Goal: Task Accomplishment & Management: Use online tool/utility

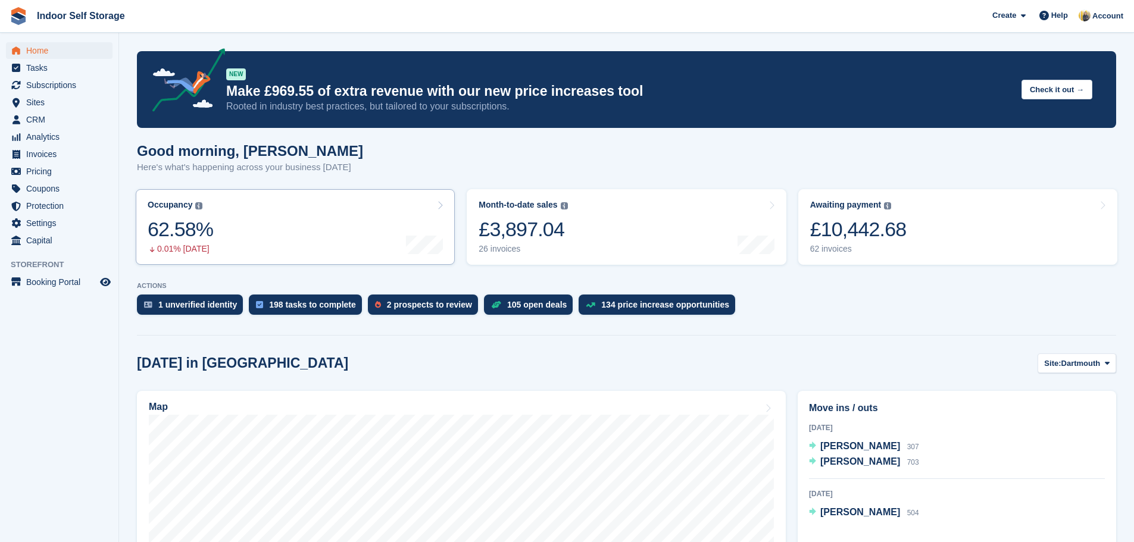
click at [438, 204] on icon at bounding box center [440, 206] width 6 height 10
click at [439, 205] on icon at bounding box center [440, 206] width 6 height 10
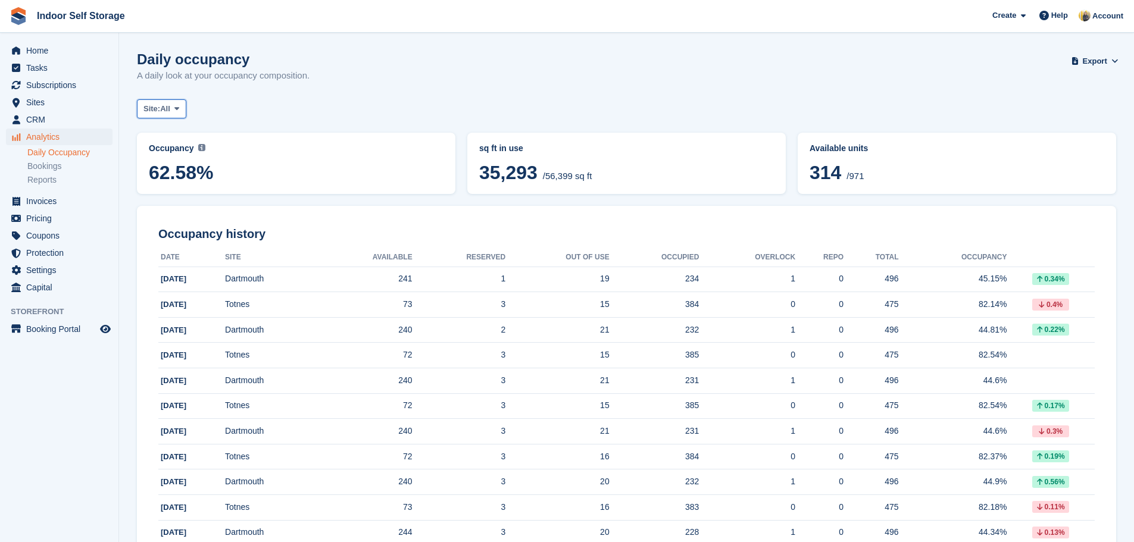
click at [177, 109] on icon at bounding box center [176, 109] width 5 height 8
click at [179, 179] on link "Totnes" at bounding box center [194, 179] width 104 height 21
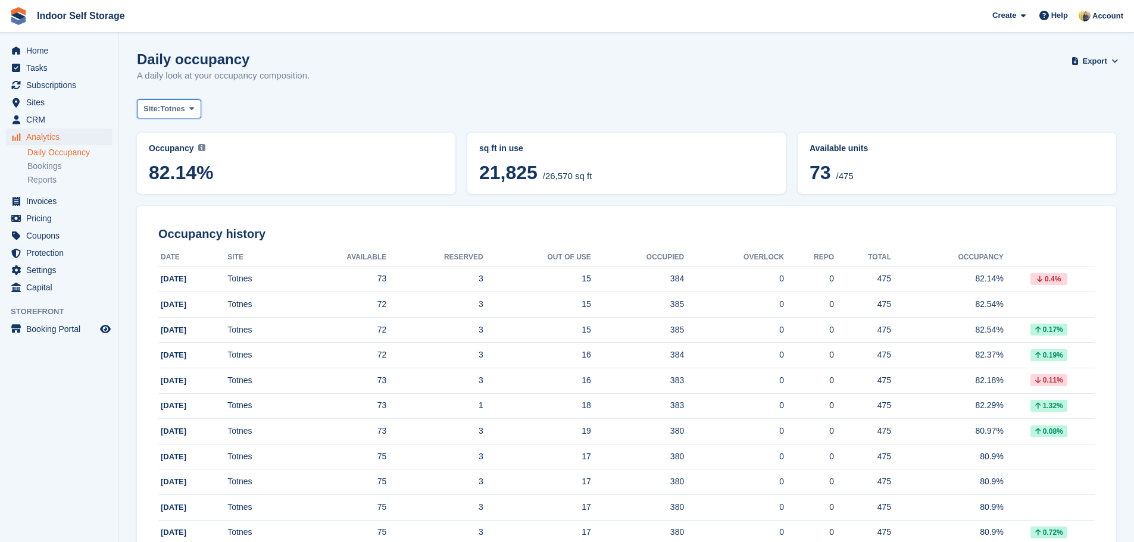
click at [189, 108] on icon at bounding box center [191, 109] width 5 height 8
click at [180, 153] on link "Dartmouth" at bounding box center [194, 158] width 104 height 21
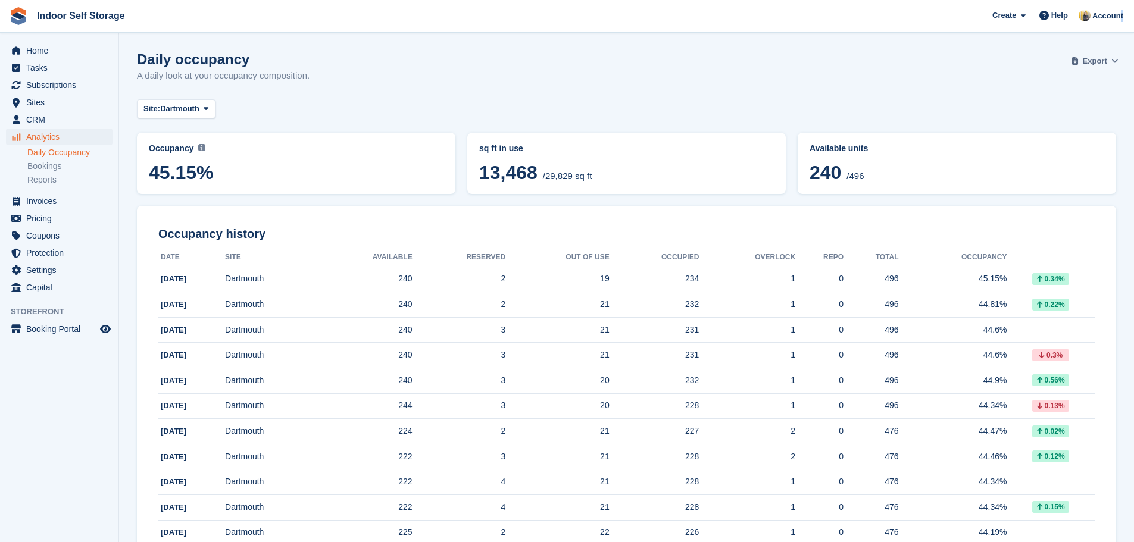
click at [1119, 27] on div "Create Subscription Invoice Contact Deal Discount Page Help Chat Support Submit…" at bounding box center [1058, 16] width 142 height 32
